Goal: Task Accomplishment & Management: Complete application form

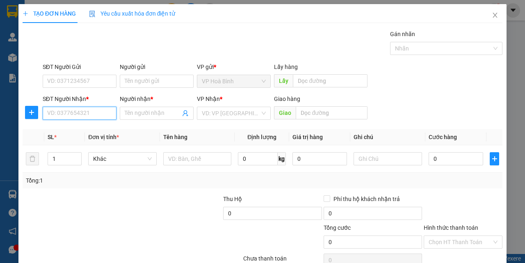
click at [73, 117] on input "SĐT Người Nhận *" at bounding box center [80, 113] width 74 height 13
click at [73, 129] on div "0939896282 - [PERSON_NAME]" at bounding box center [87, 129] width 81 height 9
type input "0939896282"
type input "THOA"
type input "40.000"
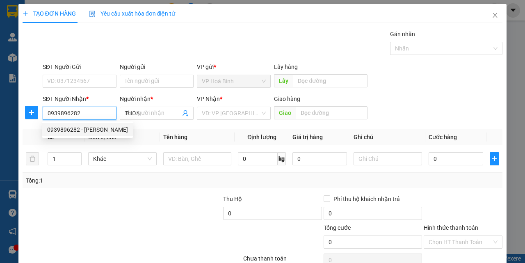
type input "40.000"
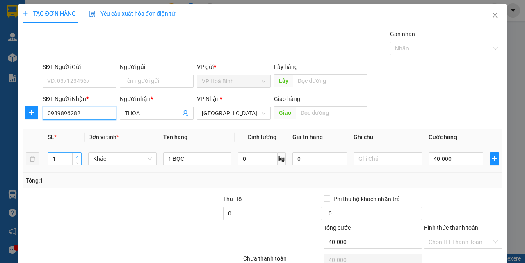
type input "0939896282"
click at [75, 156] on span "up" at bounding box center [77, 156] width 5 height 5
type input "3"
click at [75, 156] on span "up" at bounding box center [77, 156] width 5 height 5
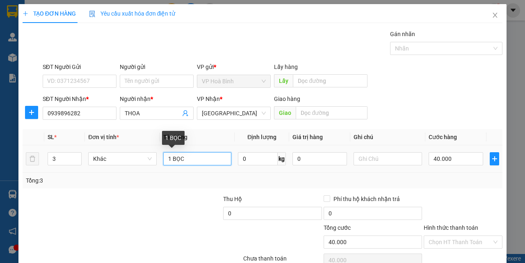
click at [205, 160] on input "1 BỌC" at bounding box center [197, 158] width 68 height 13
type input "0"
type input "1"
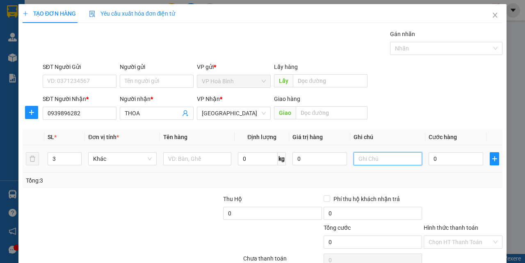
click at [379, 162] on input "text" at bounding box center [388, 158] width 68 height 13
type input "2B + 1 CAN"
click at [429, 161] on input "0" at bounding box center [456, 158] width 55 height 13
type input "1"
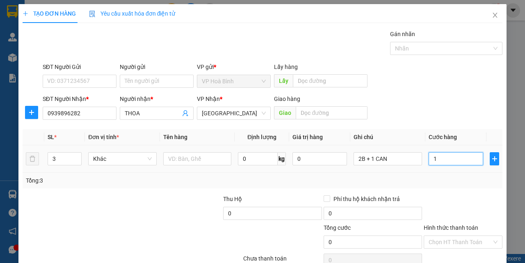
type input "1"
type input "10"
type input "100"
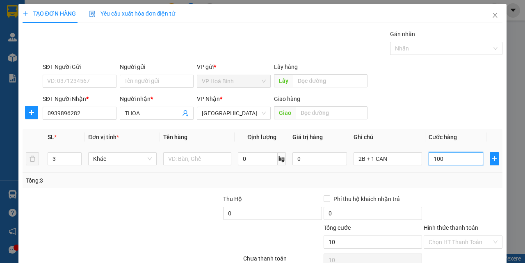
type input "100"
type input "1.000"
type input "10.000"
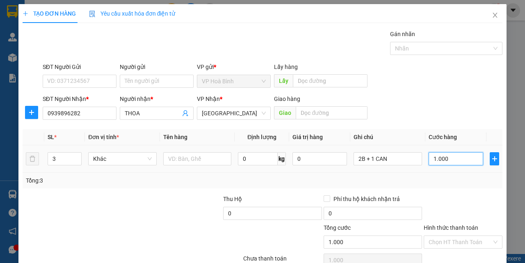
type input "10.000"
type input "100.000"
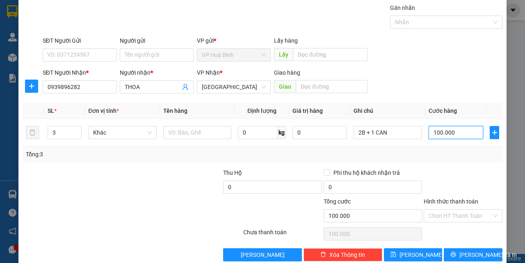
scroll to position [41, 0]
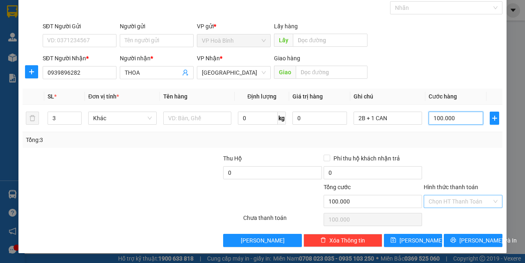
type input "100.000"
click at [439, 201] on input "Hình thức thanh toán" at bounding box center [460, 201] width 63 height 12
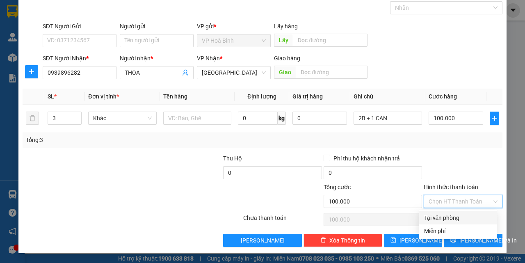
click at [435, 214] on div "Tại văn phòng" at bounding box center [458, 217] width 68 height 9
type input "0"
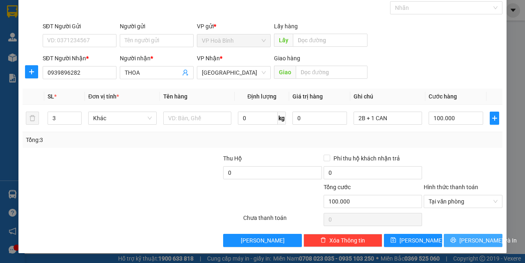
click at [469, 238] on span "[PERSON_NAME] và In" at bounding box center [487, 240] width 57 height 9
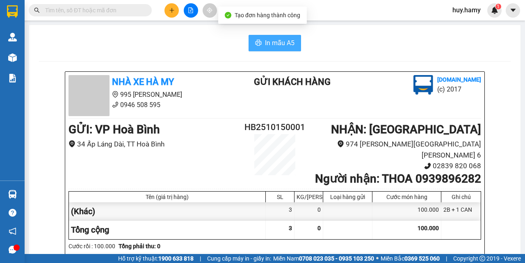
click at [272, 43] on span "In mẫu A5" at bounding box center [280, 43] width 30 height 10
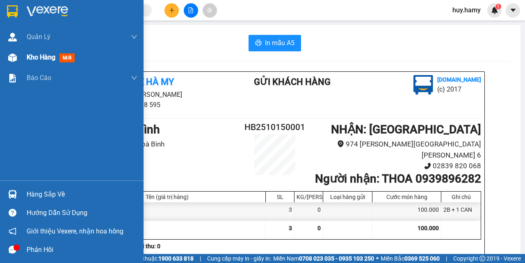
click at [30, 59] on span "Kho hàng" at bounding box center [41, 57] width 29 height 8
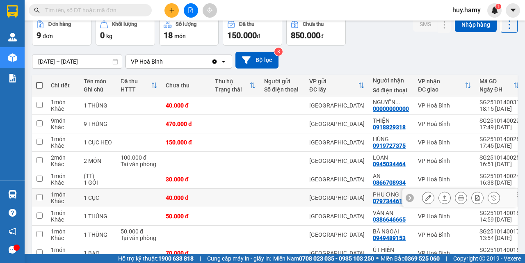
scroll to position [82, 0]
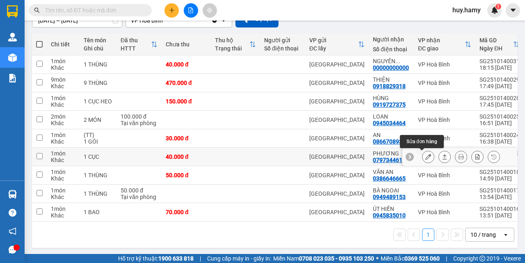
click at [425, 157] on icon at bounding box center [428, 157] width 6 height 6
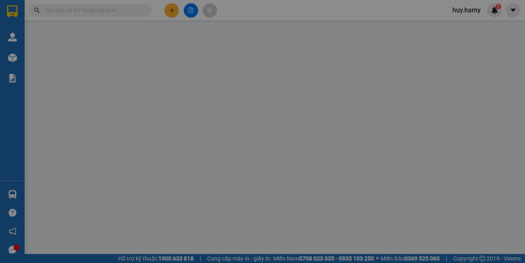
type input "0797344610"
type input "PHƯƠNG"
type input "0"
type input "40.000"
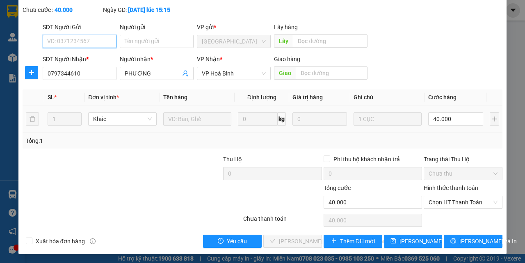
scroll to position [51, 0]
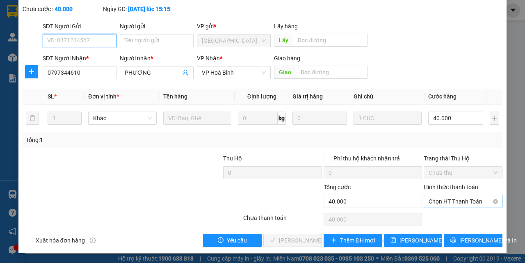
click at [447, 199] on span "Chọn HT Thanh Toán" at bounding box center [463, 201] width 69 height 12
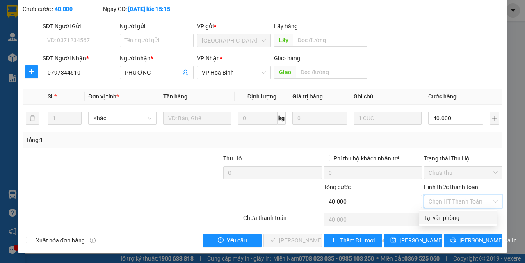
click at [440, 215] on div "Tại văn phòng" at bounding box center [458, 217] width 68 height 9
type input "0"
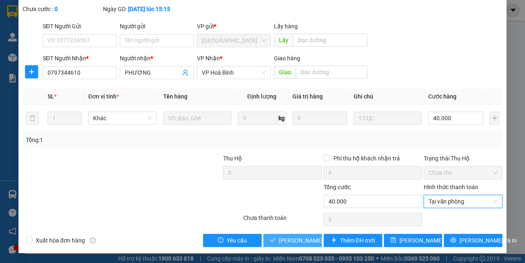
click at [279, 240] on span "[PERSON_NAME] và [PERSON_NAME] hàng" at bounding box center [334, 240] width 111 height 9
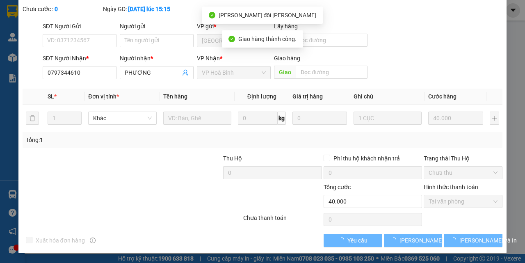
scroll to position [10, 0]
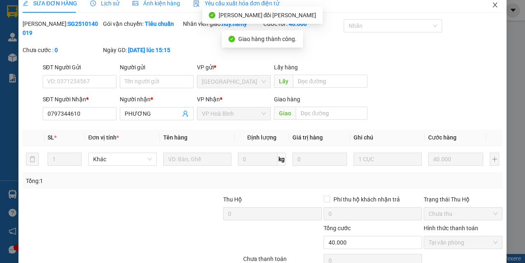
click at [492, 5] on icon "close" at bounding box center [495, 5] width 7 height 7
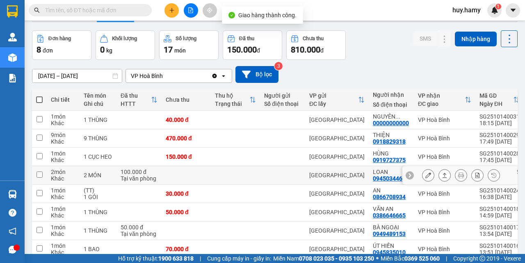
scroll to position [41, 0]
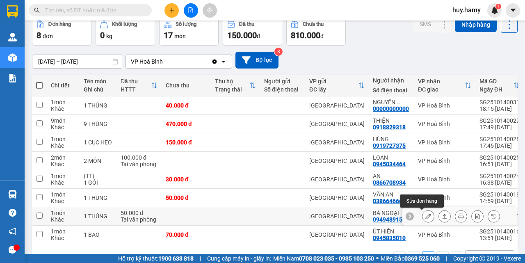
click at [425, 216] on icon at bounding box center [428, 216] width 6 height 6
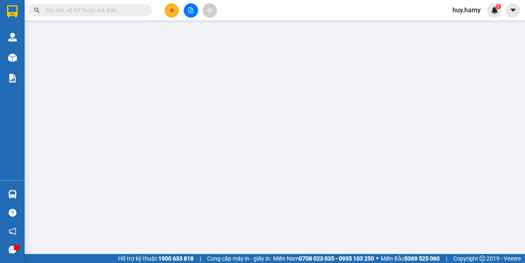
type input "0949489153"
type input "BÀ NGOẠI"
type input "0"
type input "50.000"
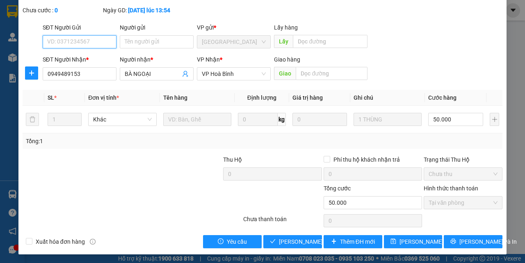
scroll to position [51, 0]
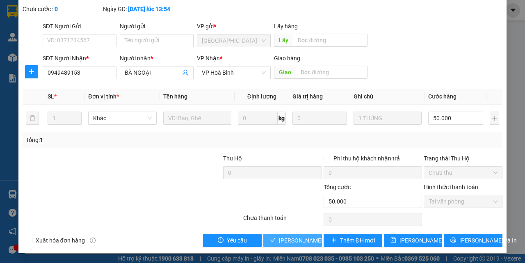
click at [288, 244] on span "[PERSON_NAME] và [PERSON_NAME] hàng" at bounding box center [334, 240] width 111 height 9
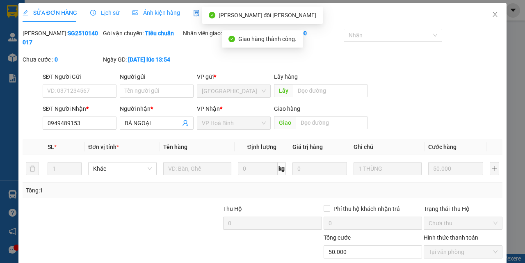
scroll to position [0, 0]
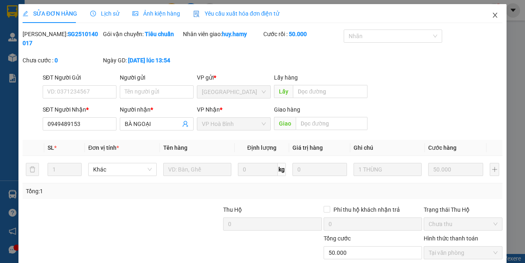
click at [493, 14] on span "Close" at bounding box center [495, 15] width 23 height 23
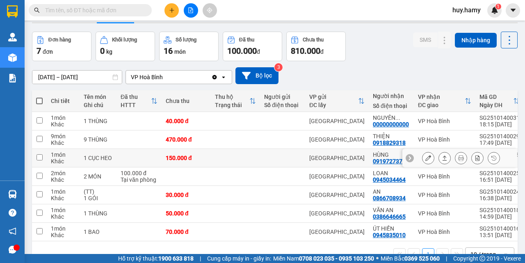
scroll to position [50, 0]
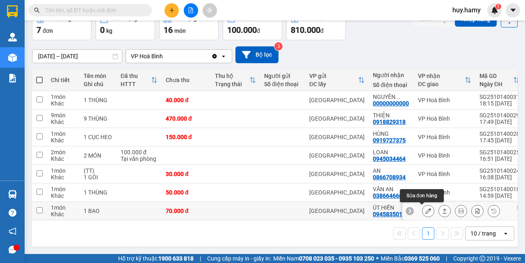
click at [425, 208] on icon at bounding box center [428, 211] width 6 height 6
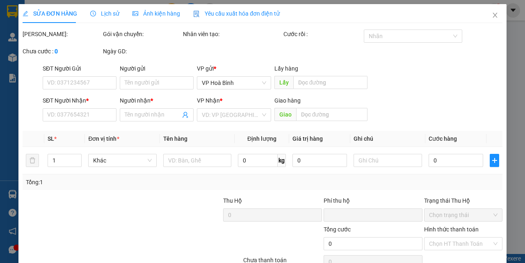
type input "0945835010"
type input "ÚT HIỀN"
type input "0"
type input "70.000"
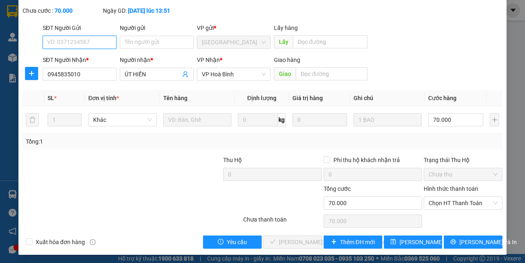
scroll to position [51, 0]
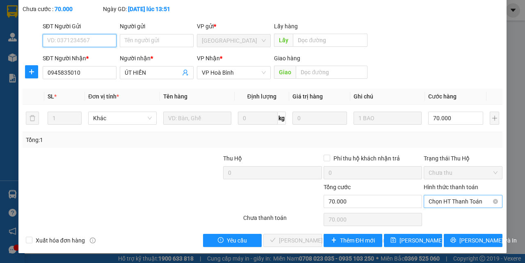
click at [437, 199] on span "Chọn HT Thanh Toán" at bounding box center [463, 201] width 69 height 12
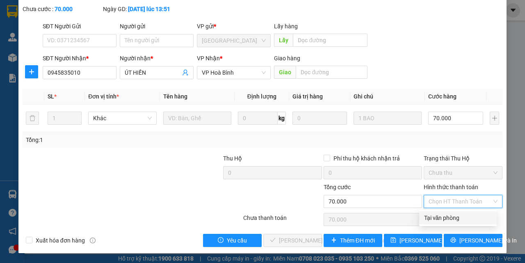
click at [434, 220] on div "Tại văn phòng" at bounding box center [458, 217] width 68 height 9
type input "0"
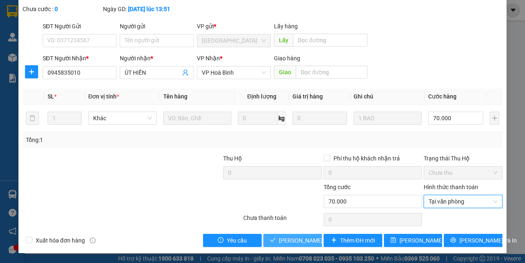
click at [297, 237] on span "[PERSON_NAME] và [PERSON_NAME] hàng" at bounding box center [334, 240] width 111 height 9
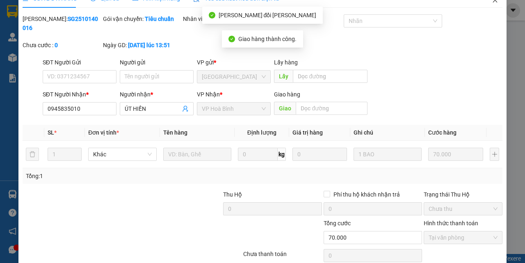
scroll to position [0, 0]
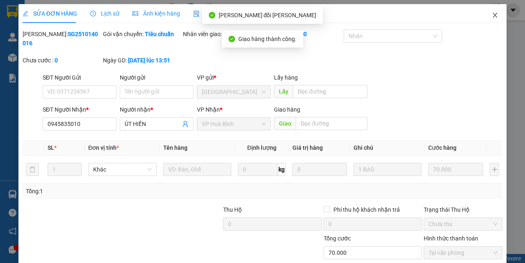
click at [493, 11] on span "Close" at bounding box center [495, 15] width 23 height 23
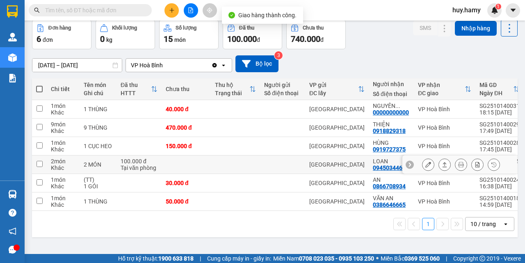
scroll to position [38, 0]
